Goal: Navigation & Orientation: Understand site structure

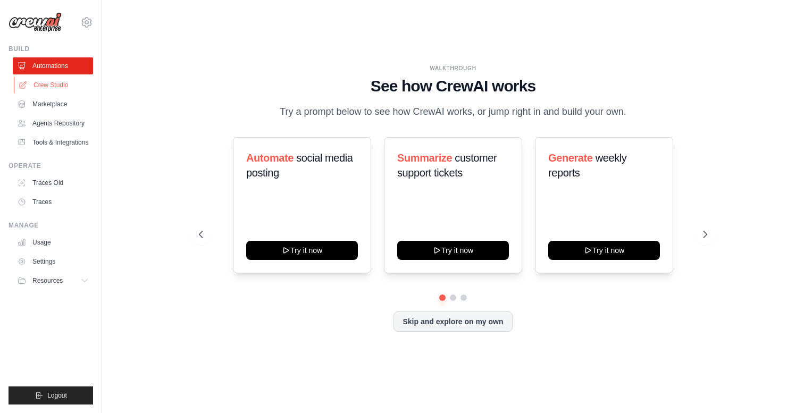
click at [20, 79] on link "Crew Studio" at bounding box center [54, 85] width 80 height 17
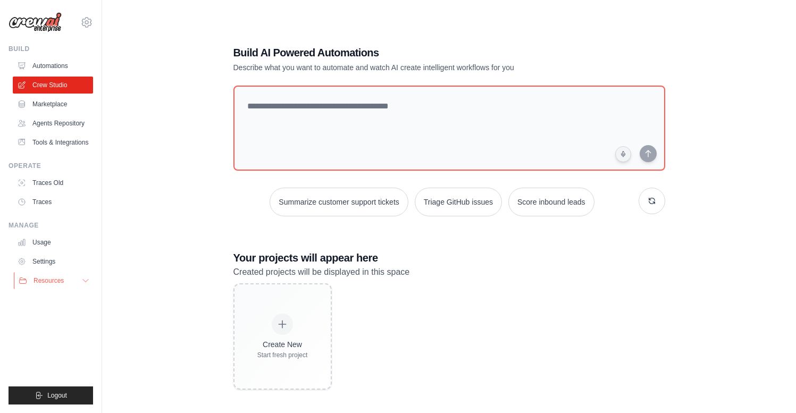
click at [84, 286] on button "Resources" at bounding box center [54, 280] width 80 height 17
click at [62, 264] on link "Settings" at bounding box center [54, 261] width 80 height 17
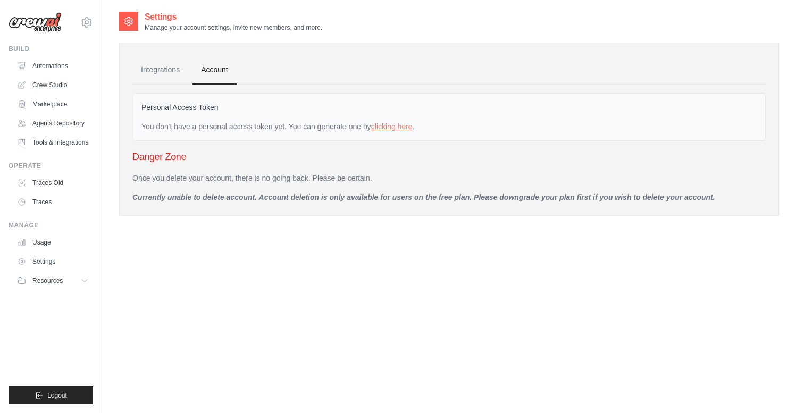
click at [61, 262] on link "Settings" at bounding box center [53, 261] width 80 height 17
click at [173, 73] on link "Integrations" at bounding box center [160, 70] width 56 height 29
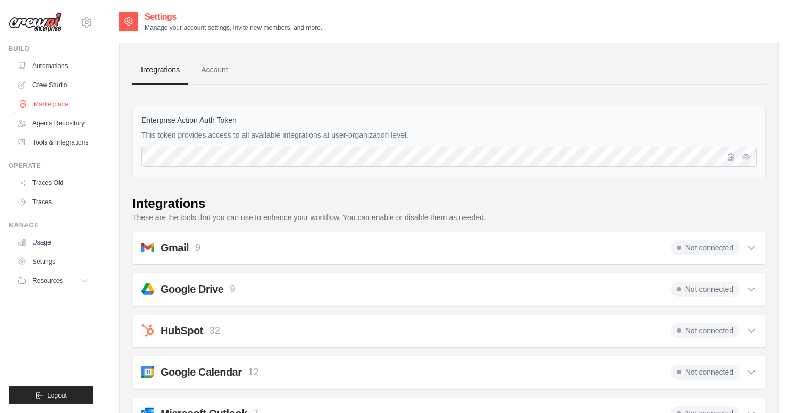
click at [57, 106] on link "Marketplace" at bounding box center [54, 104] width 80 height 17
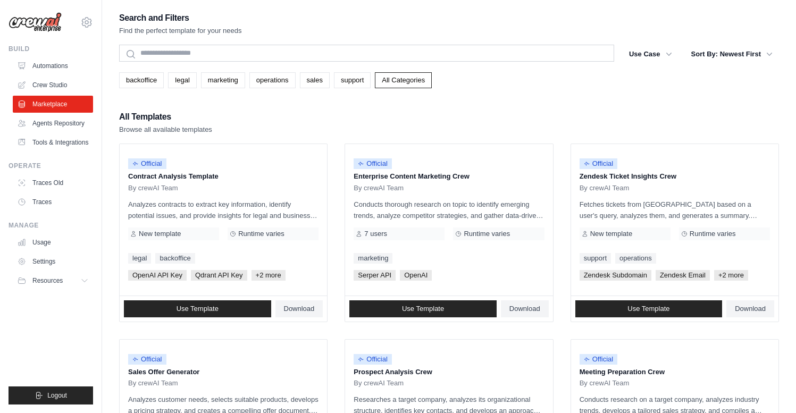
click at [44, 132] on ul "Automations Crew Studio Marketplace Agents Repository Tools & Integrations" at bounding box center [53, 104] width 80 height 94
click at [54, 122] on link "Agents Repository" at bounding box center [54, 123] width 80 height 17
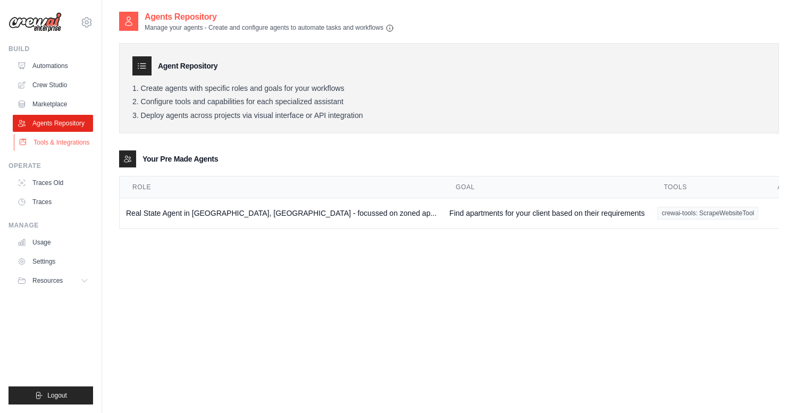
click at [64, 142] on link "Tools & Integrations" at bounding box center [54, 142] width 80 height 17
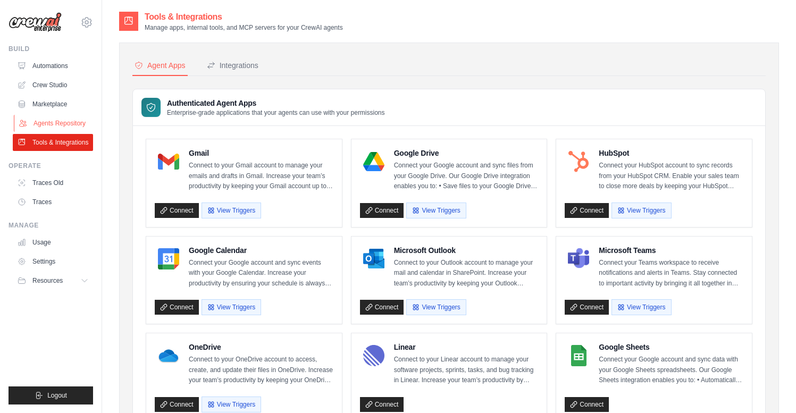
click at [56, 119] on link "Agents Repository" at bounding box center [54, 123] width 80 height 17
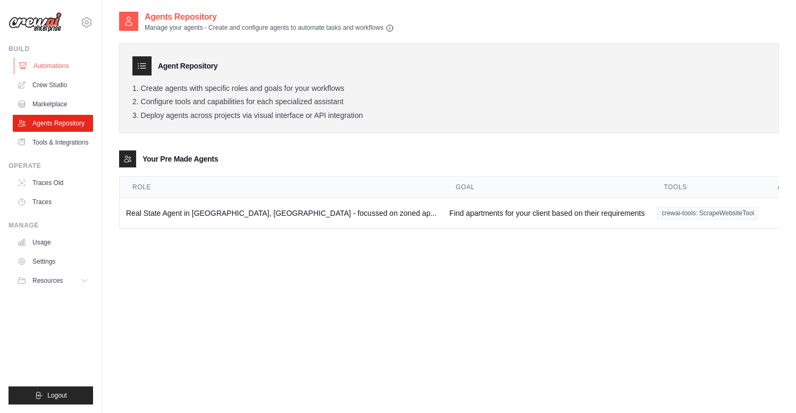
click at [56, 67] on link "Automations" at bounding box center [54, 65] width 80 height 17
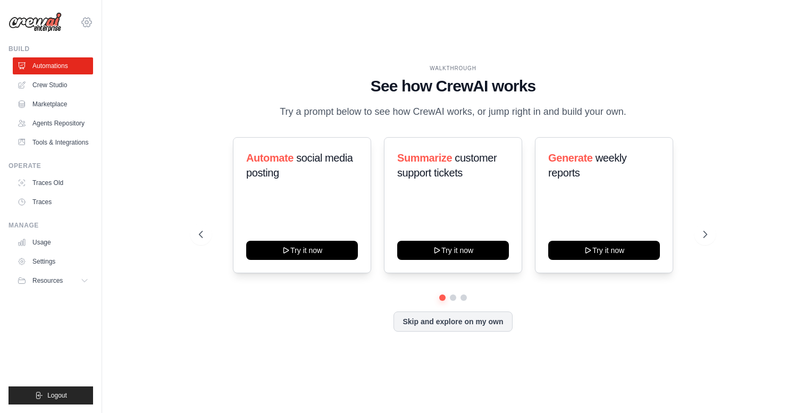
click at [85, 18] on icon at bounding box center [87, 22] width 10 height 9
click at [123, 62] on span "Settings" at bounding box center [132, 66] width 84 height 11
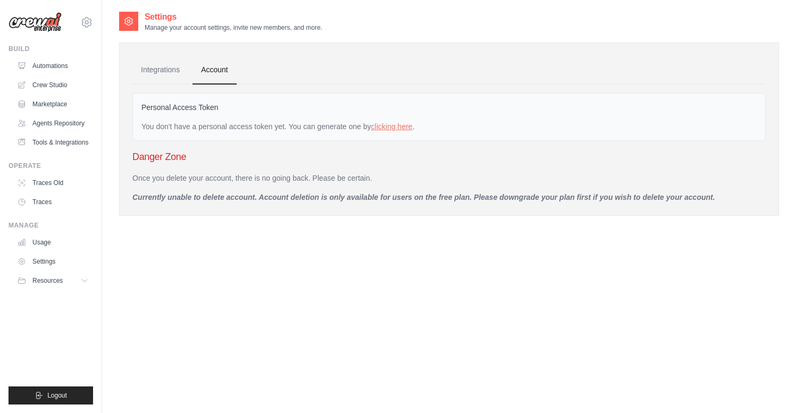
click at [57, 30] on img at bounding box center [35, 22] width 53 height 20
click at [45, 23] on img at bounding box center [35, 22] width 53 height 20
click at [79, 22] on div "[PERSON_NAME][EMAIL_ADDRESS][DOMAIN_NAME] Settings" at bounding box center [51, 17] width 85 height 34
click at [35, 73] on link "Automations" at bounding box center [54, 65] width 80 height 17
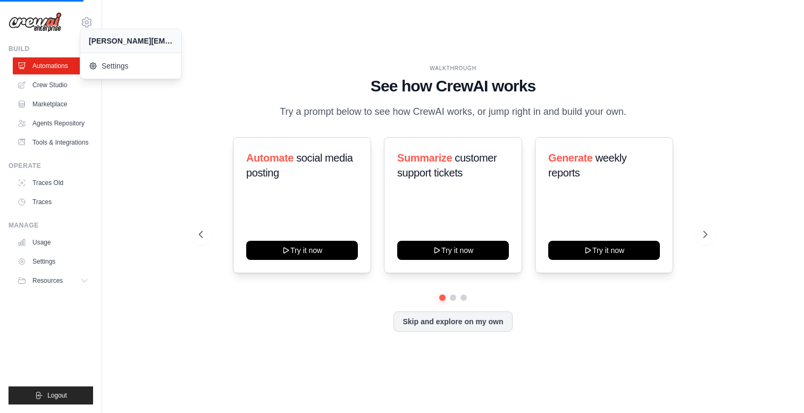
click at [194, 114] on div "WALKTHROUGH See how [PERSON_NAME] works Try a prompt below to see how [PERSON_N…" at bounding box center [453, 206] width 535 height 284
click at [285, 49] on div "WALKTHROUGH See how [PERSON_NAME] works Try a prompt below to see how [PERSON_N…" at bounding box center [453, 207] width 668 height 392
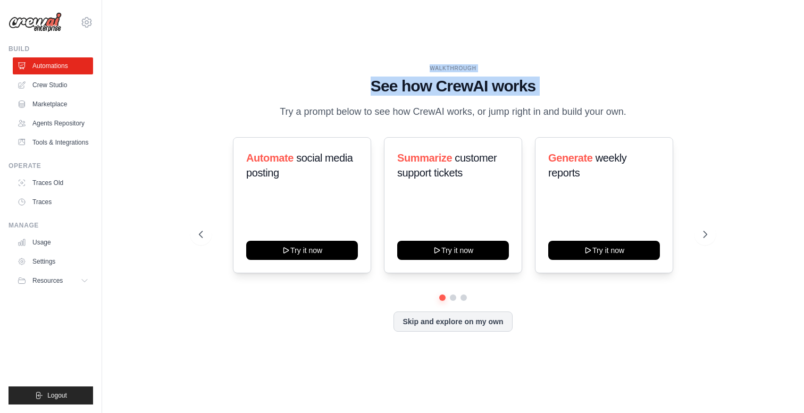
drag, startPoint x: 187, startPoint y: 95, endPoint x: 229, endPoint y: 49, distance: 62.5
click at [229, 55] on div "WALKTHROUGH See how [PERSON_NAME] works Try a prompt below to see how [PERSON_N…" at bounding box center [453, 207] width 668 height 392
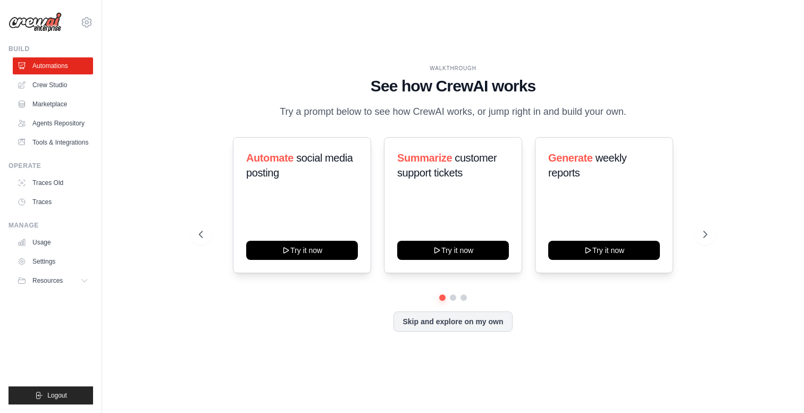
click at [225, 48] on div "WALKTHROUGH See how [PERSON_NAME] works Try a prompt below to see how [PERSON_N…" at bounding box center [453, 207] width 668 height 392
